Goal: Task Accomplishment & Management: Use online tool/utility

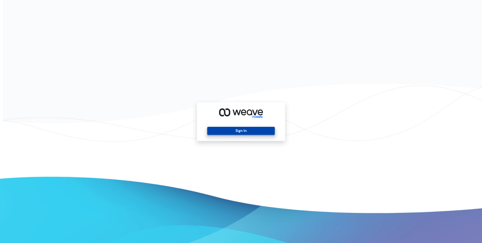
click at [248, 129] on button "Sign In" at bounding box center [240, 131] width 67 height 8
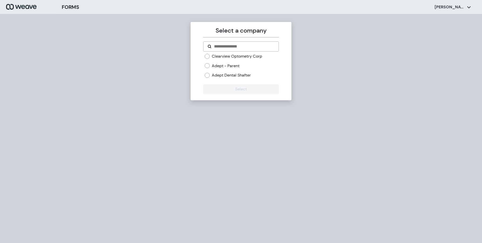
click at [217, 74] on label "Adept Dental Shafter" at bounding box center [231, 75] width 39 height 6
click at [241, 86] on button "Select" at bounding box center [240, 89] width 75 height 10
